Goal: Information Seeking & Learning: Learn about a topic

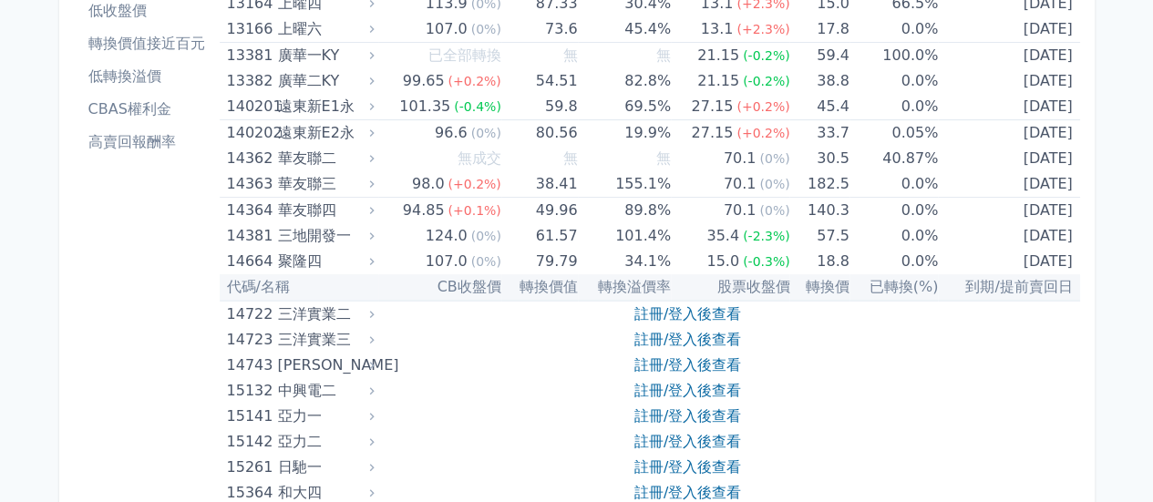
scroll to position [456, 0]
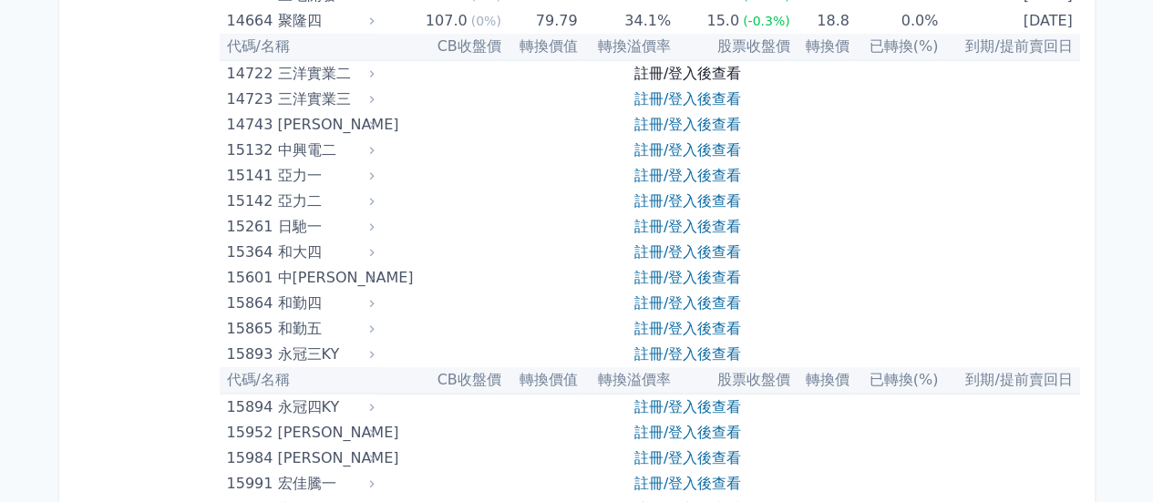
click at [683, 74] on link "註冊/登入後查看" at bounding box center [687, 73] width 107 height 17
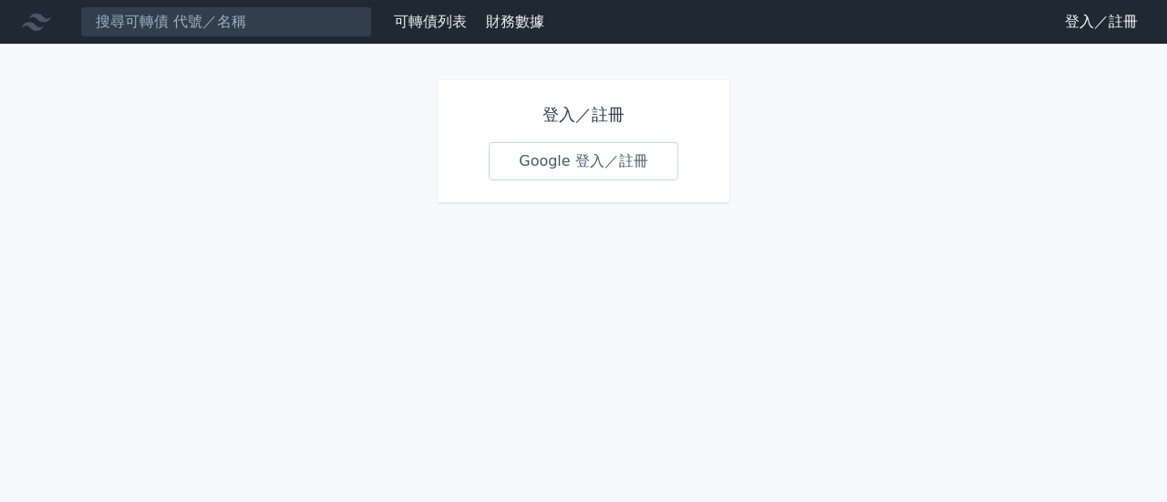
click at [587, 162] on link "Google 登入／註冊" at bounding box center [584, 161] width 190 height 38
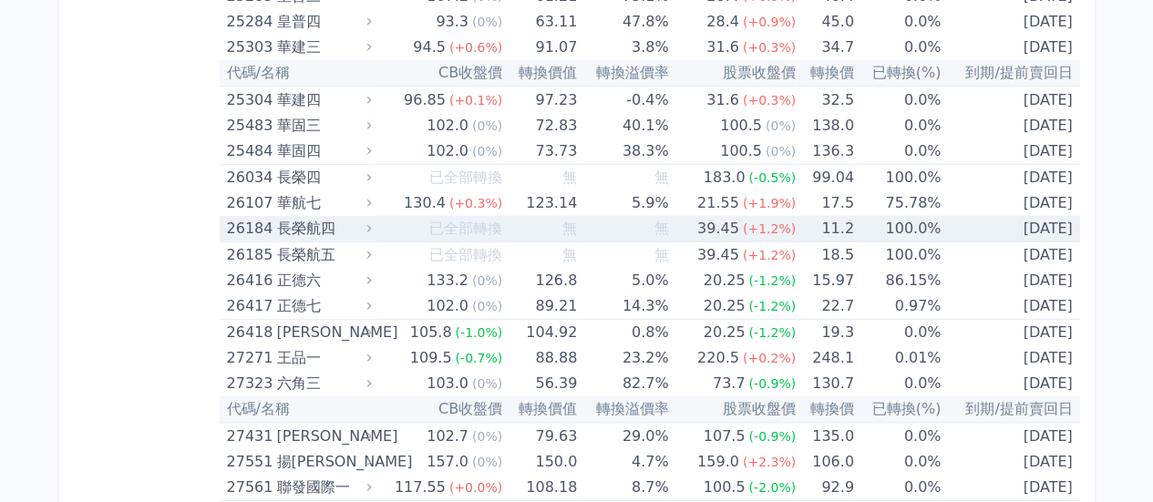
scroll to position [2006, 0]
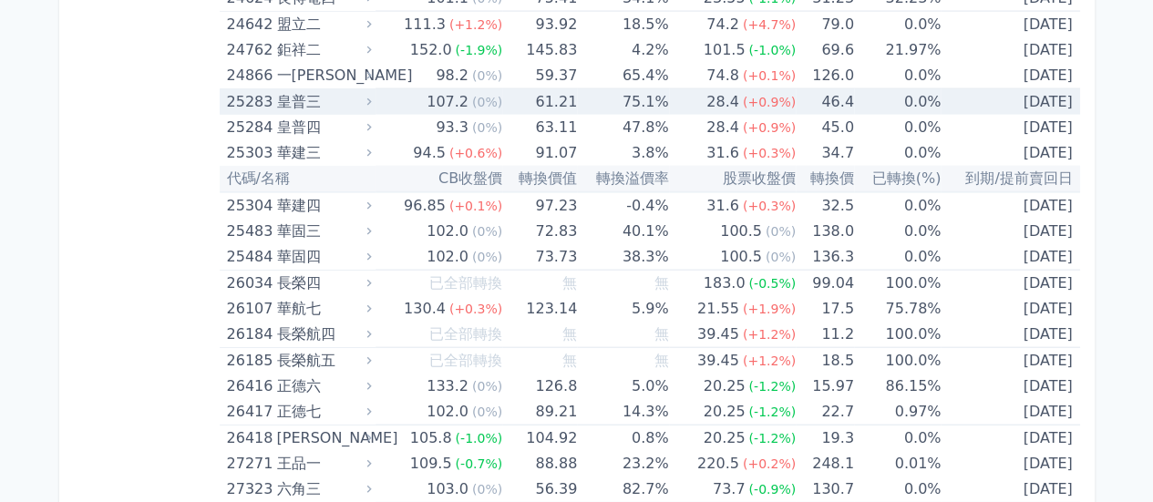
click at [590, 97] on td "75.1%" at bounding box center [622, 102] width 91 height 26
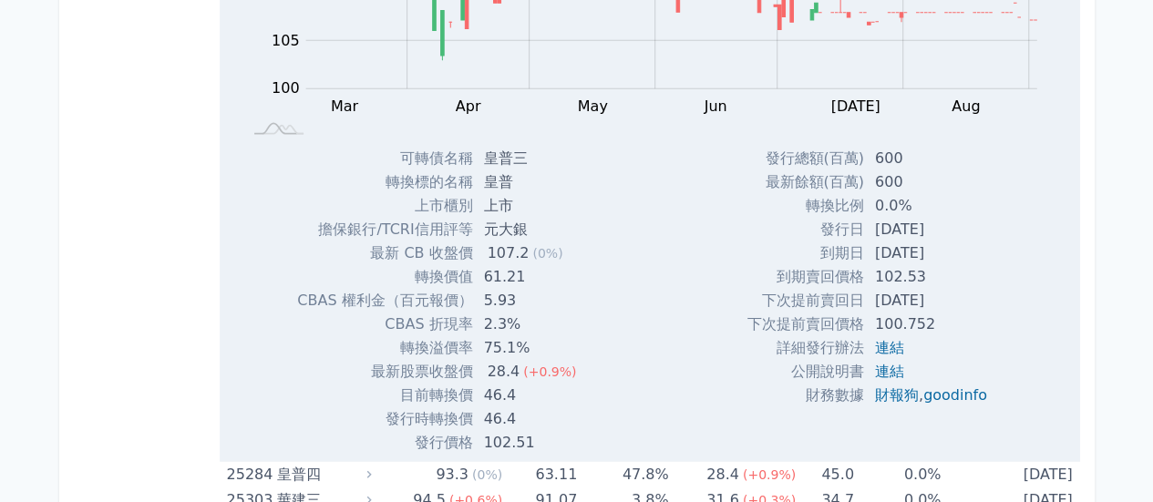
scroll to position [2279, 0]
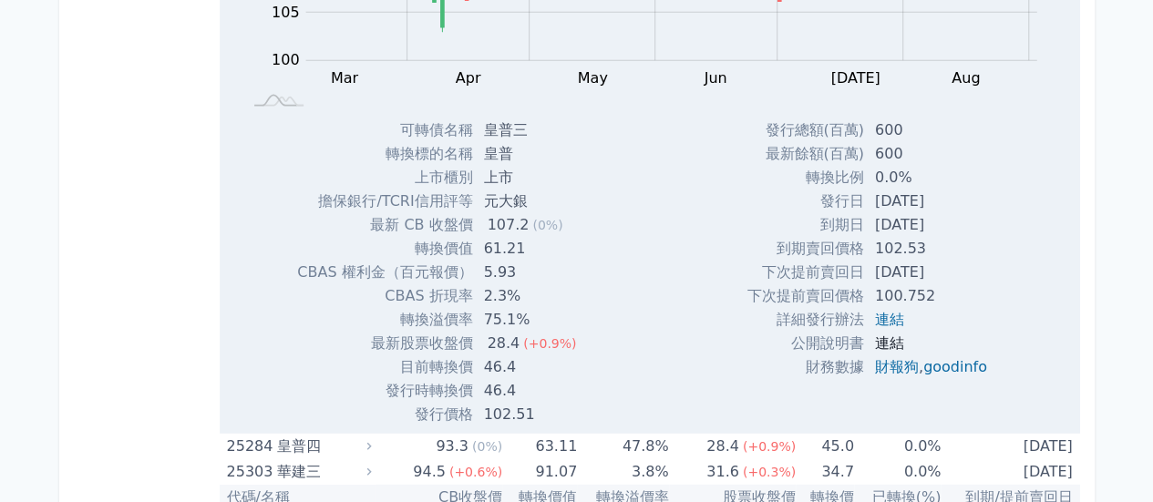
click at [882, 336] on link "連結" at bounding box center [889, 343] width 29 height 17
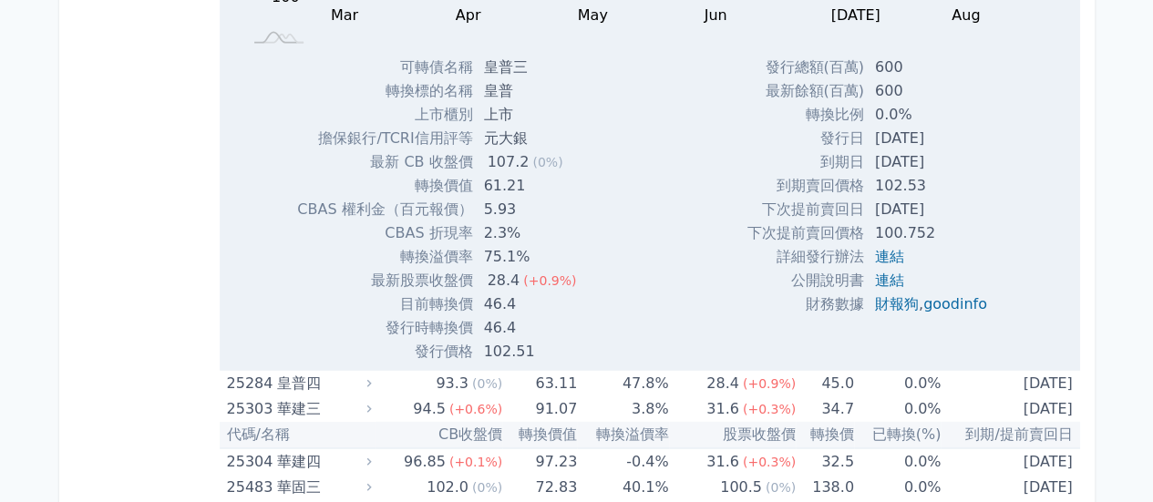
scroll to position [2370, 0]
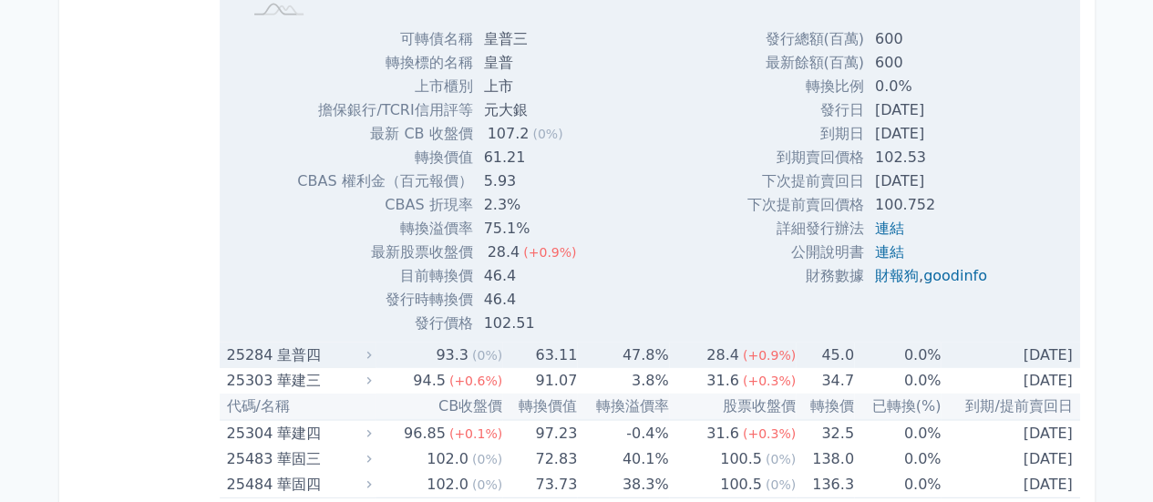
click at [542, 345] on td "63.11" at bounding box center [539, 356] width 75 height 26
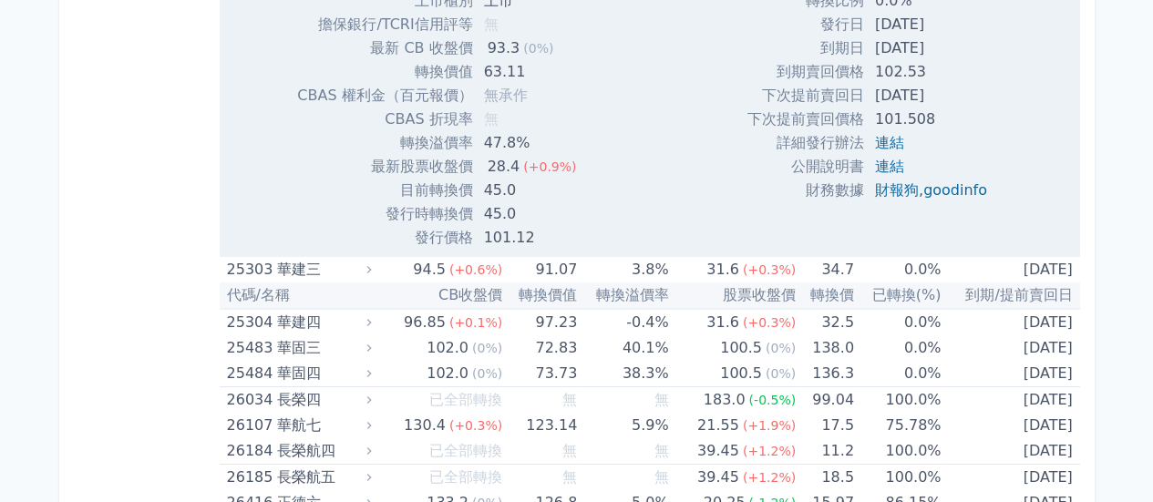
scroll to position [3099, 0]
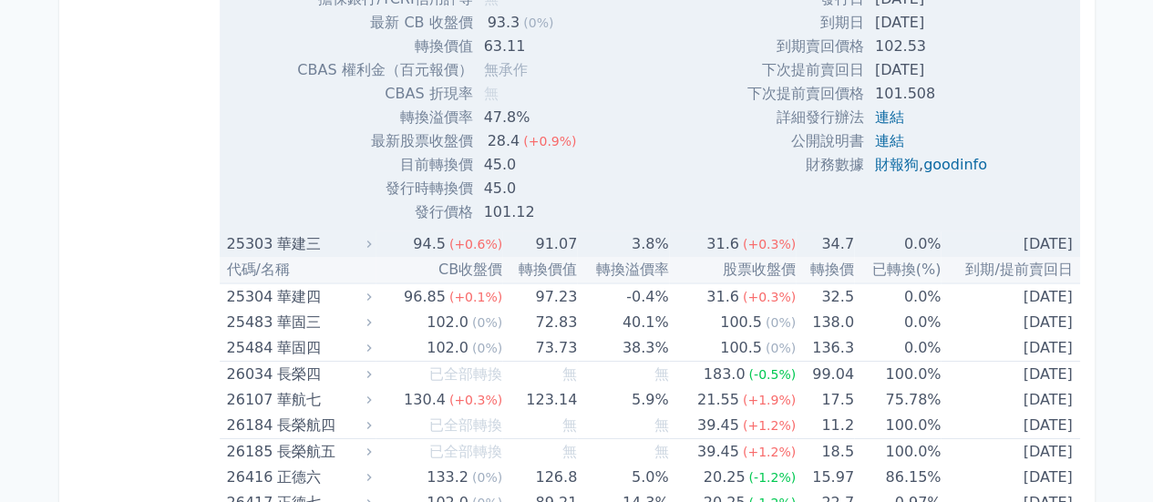
click at [666, 242] on td "3.8%" at bounding box center [622, 245] width 91 height 26
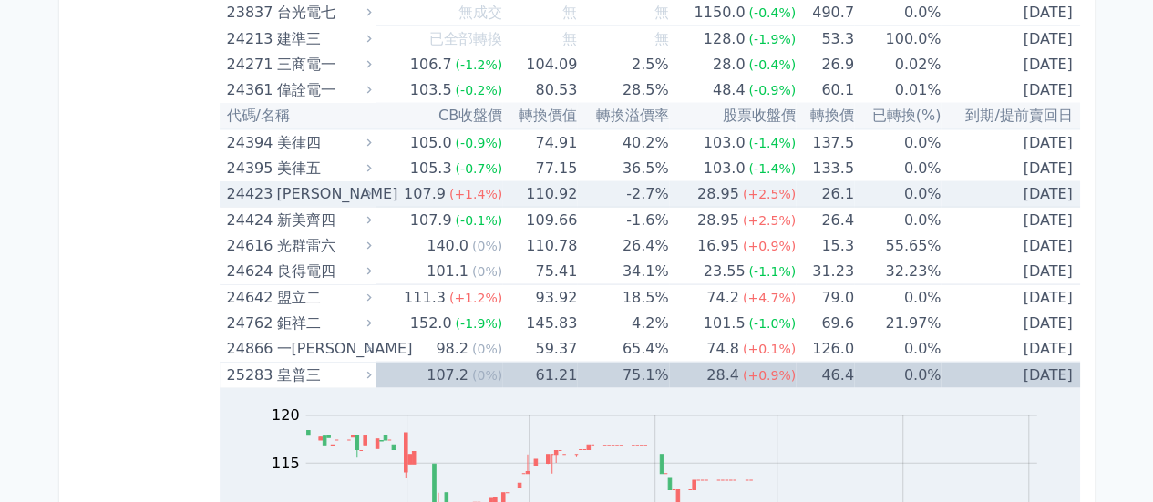
scroll to position [1823, 0]
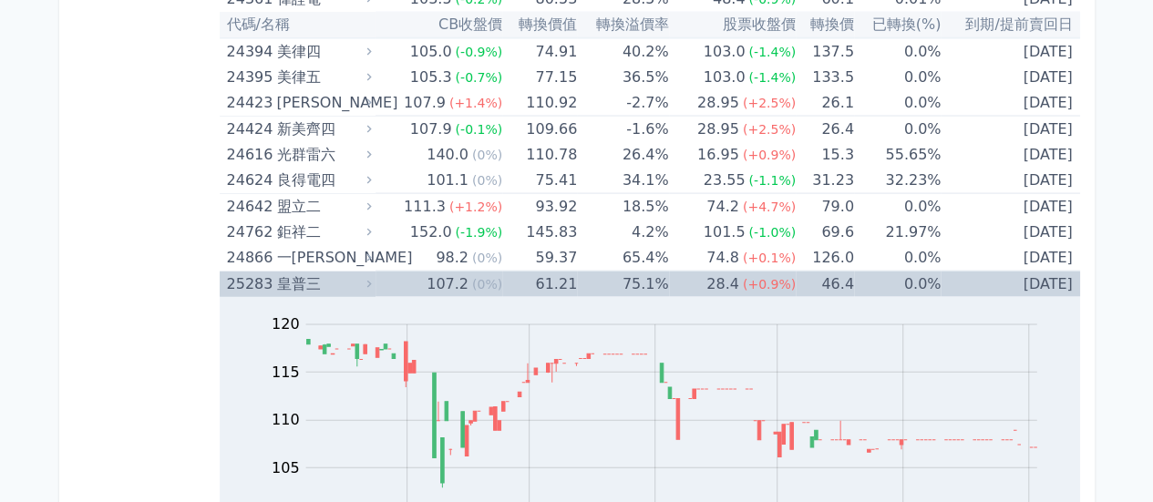
click at [583, 312] on rect at bounding box center [650, 439] width 802 height 255
click at [598, 280] on td "75.1%" at bounding box center [622, 285] width 91 height 26
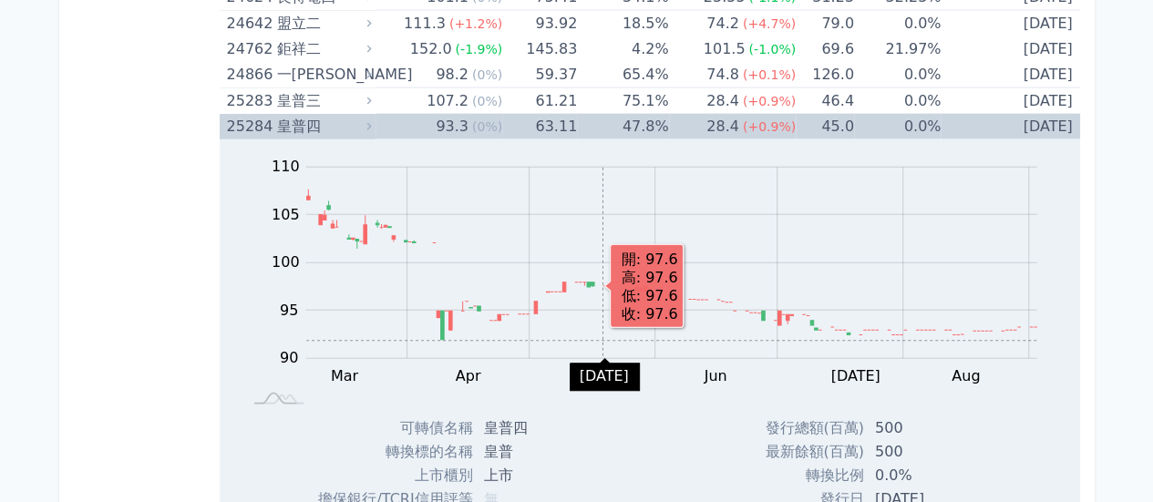
scroll to position [2006, 0]
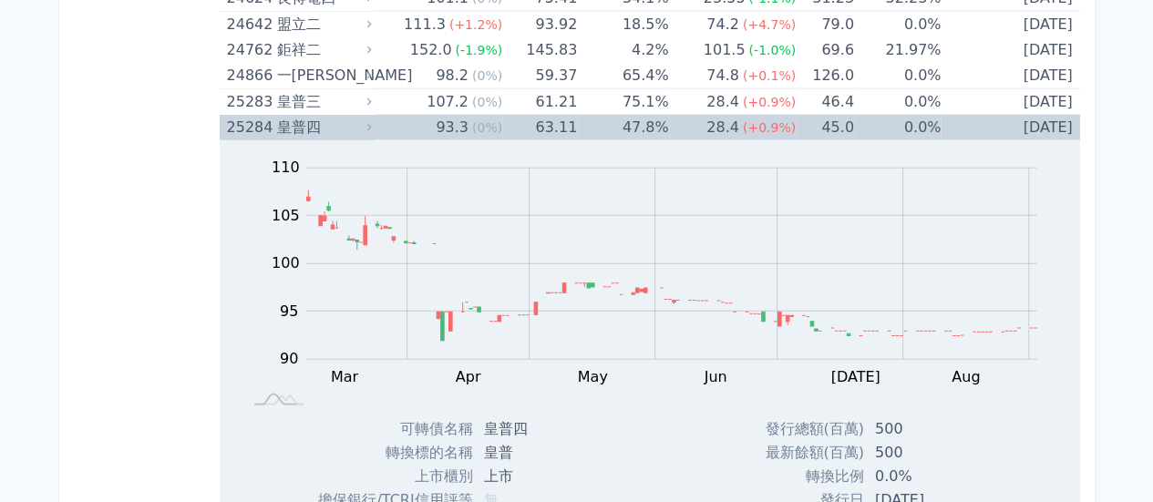
click at [602, 119] on td "47.8%" at bounding box center [622, 128] width 91 height 26
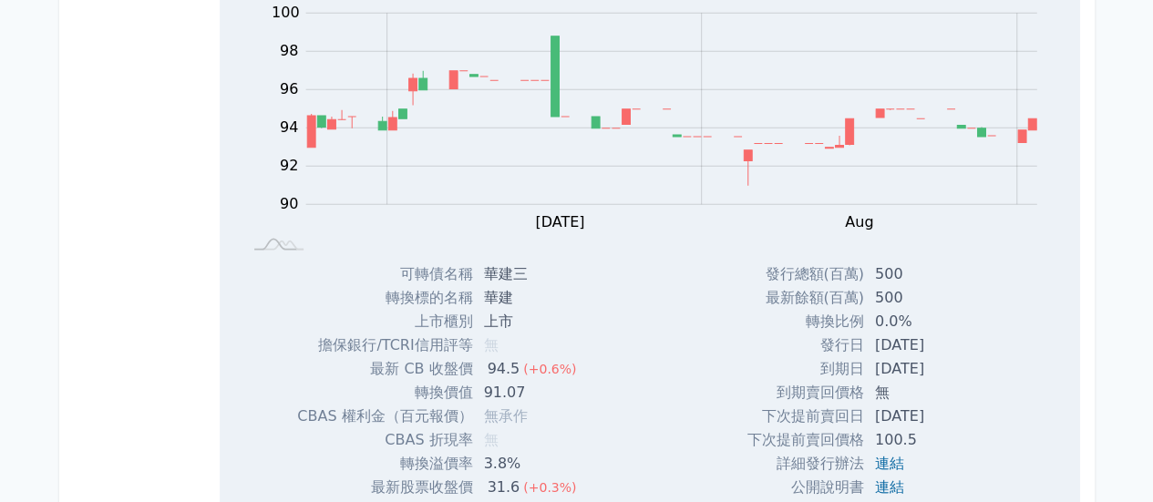
scroll to position [2097, 0]
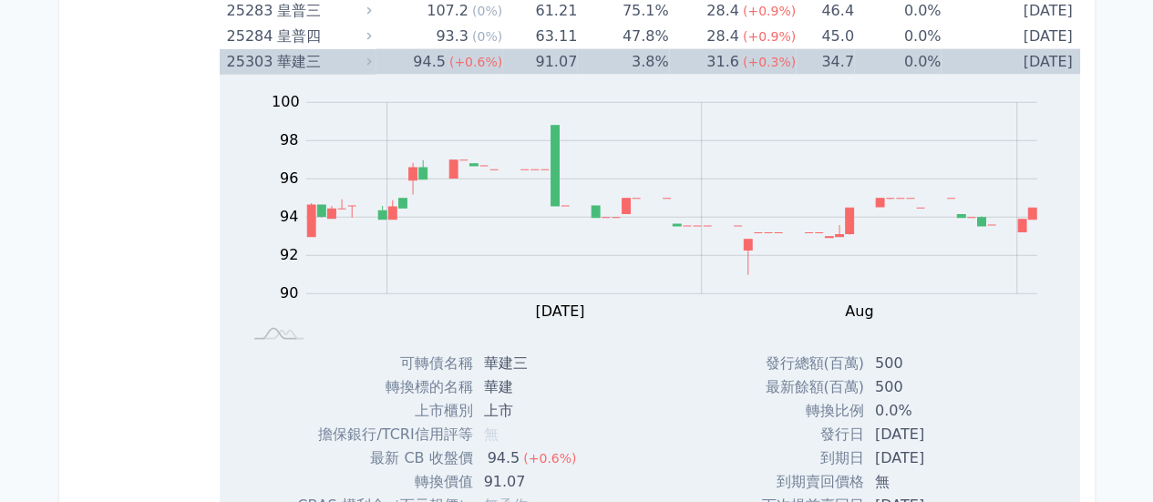
click at [598, 53] on td "3.8%" at bounding box center [622, 62] width 91 height 26
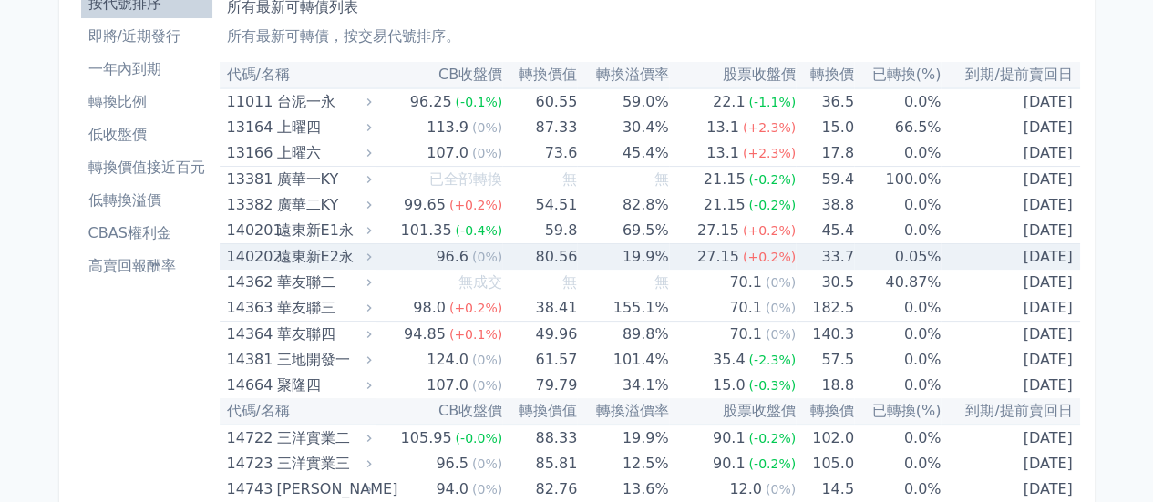
scroll to position [0, 0]
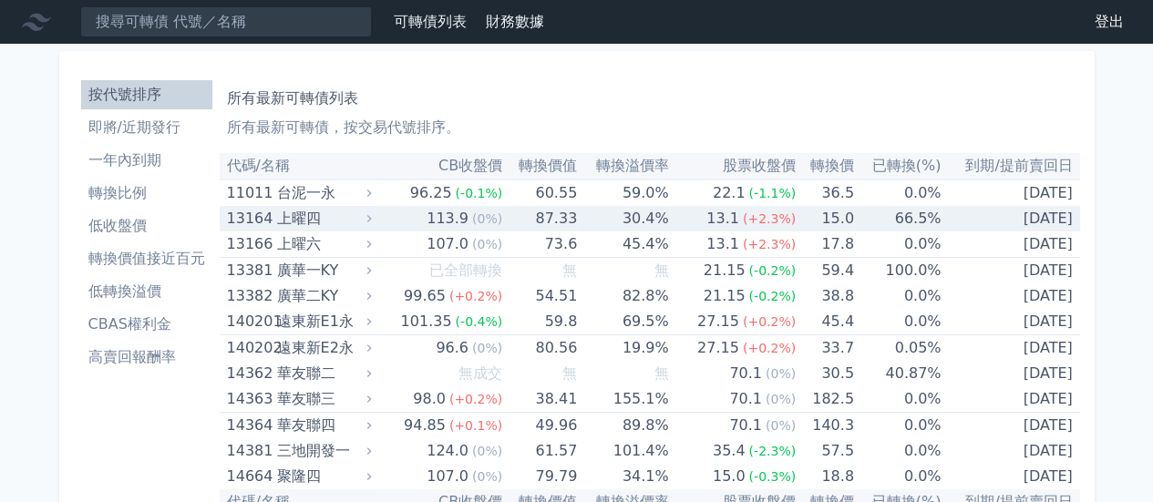
click at [521, 219] on td "87.33" at bounding box center [539, 219] width 75 height 26
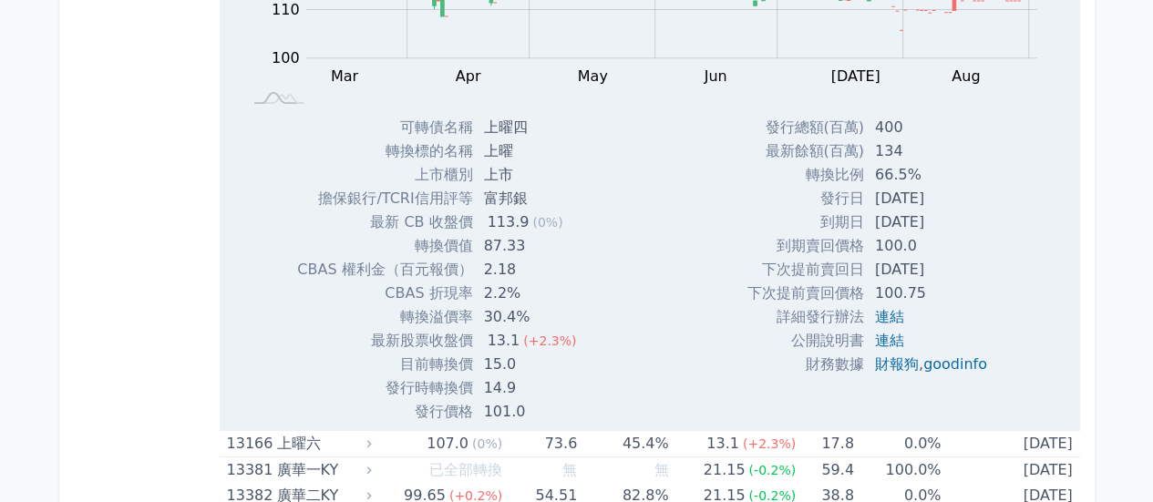
scroll to position [456, 0]
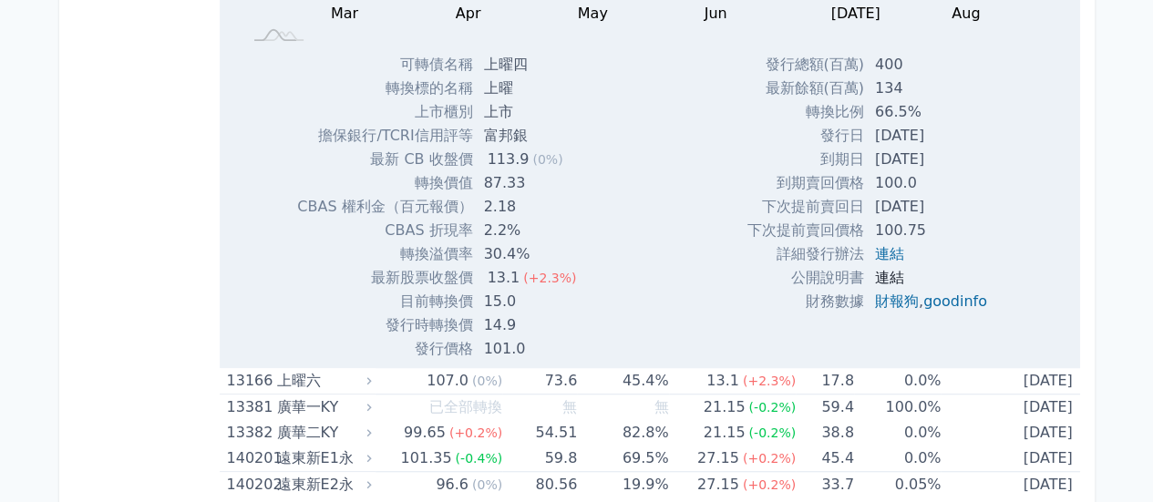
click at [883, 274] on link "連結" at bounding box center [889, 277] width 29 height 17
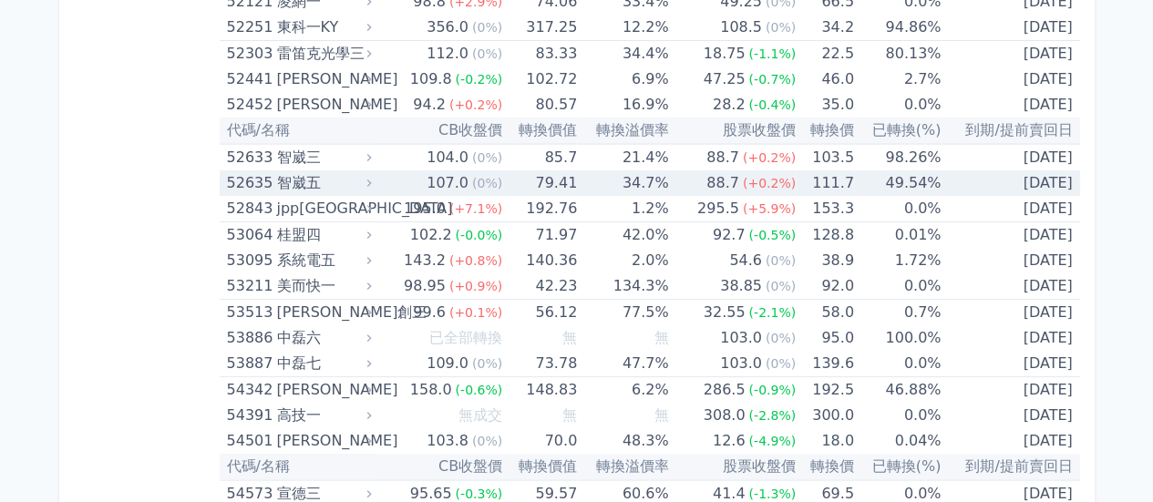
scroll to position [7657, 0]
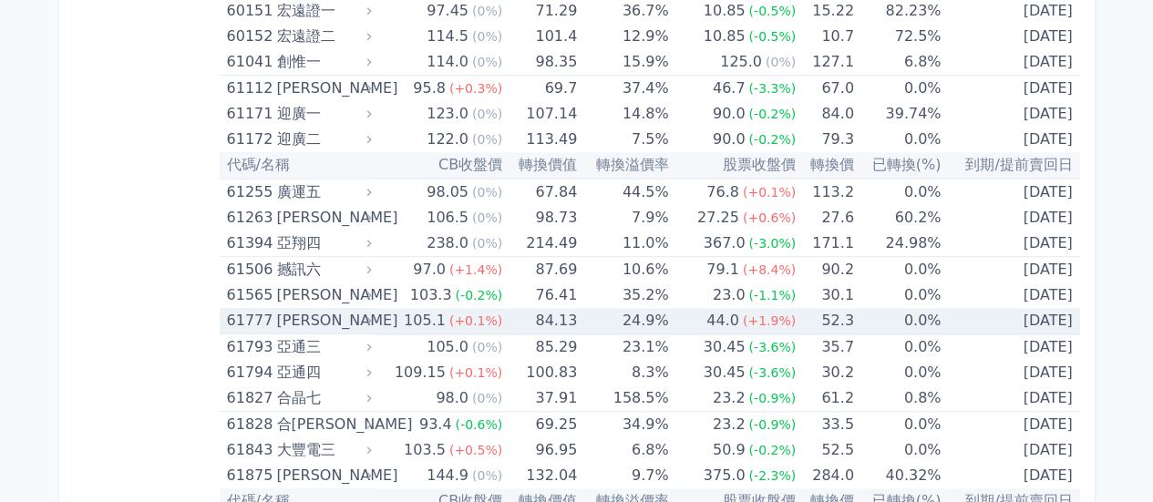
click at [653, 308] on td "24.9%" at bounding box center [622, 321] width 91 height 26
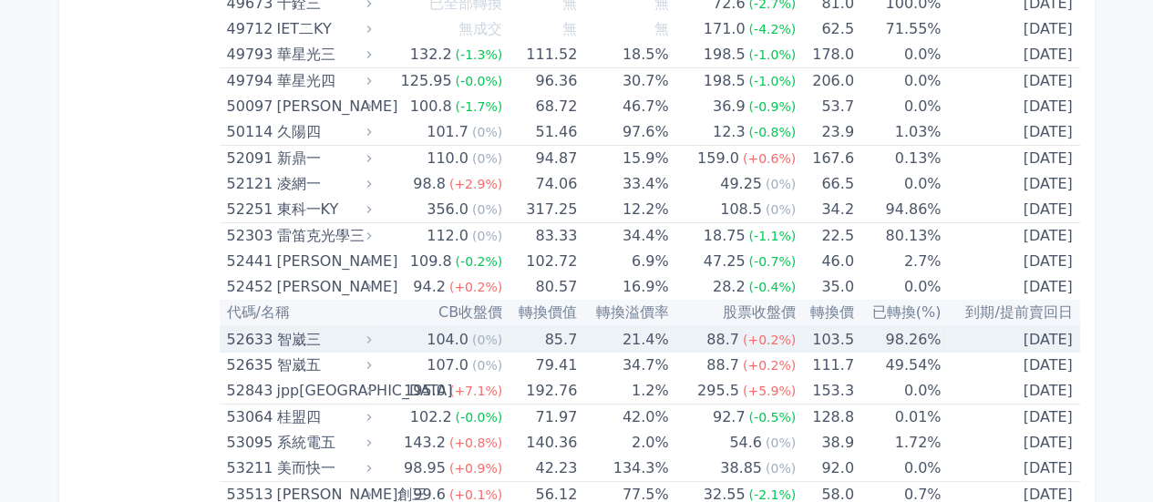
scroll to position [6746, 0]
